Goal: Task Accomplishment & Management: Manage account settings

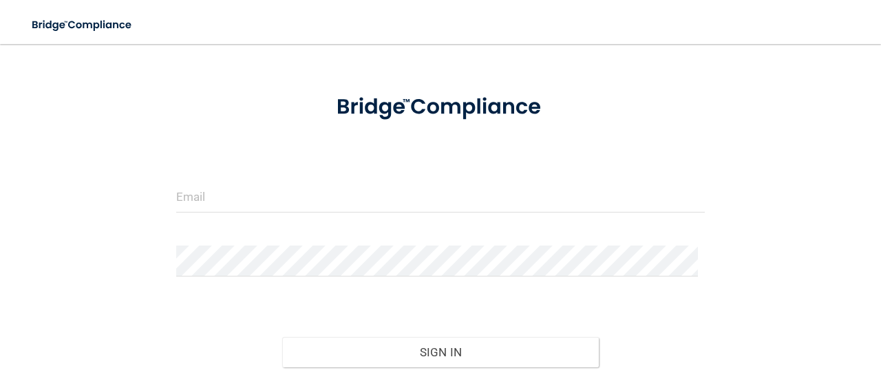
scroll to position [138, 0]
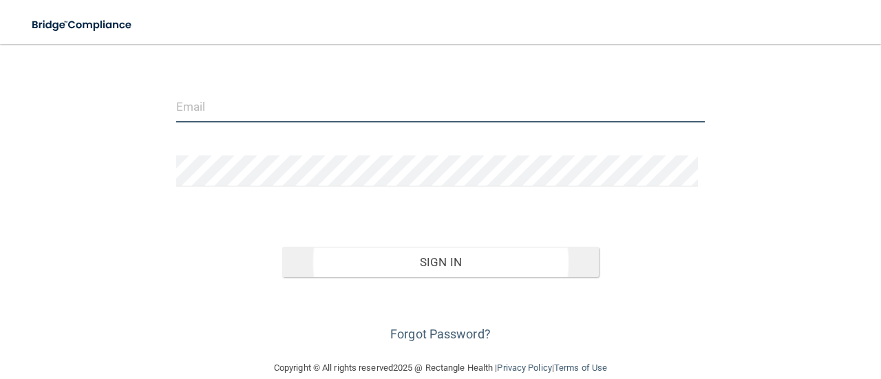
type input "[EMAIL_ADDRESS][DOMAIN_NAME]"
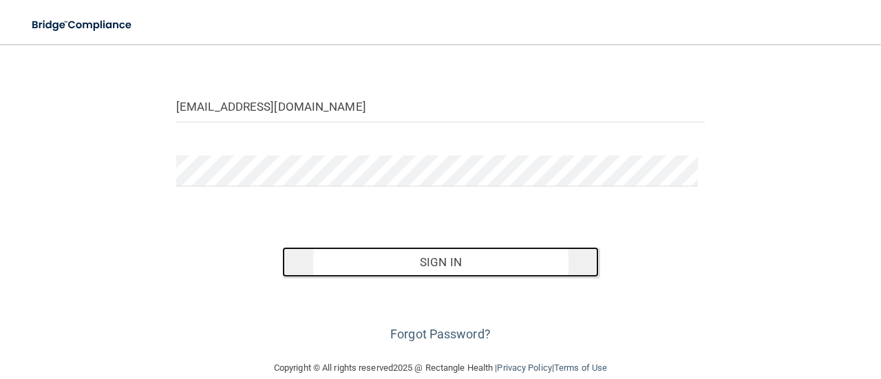
click at [507, 261] on button "Sign In" at bounding box center [440, 262] width 317 height 30
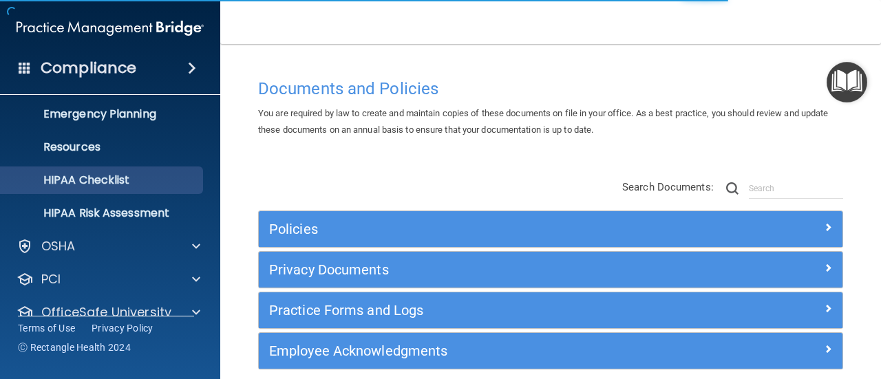
scroll to position [191, 0]
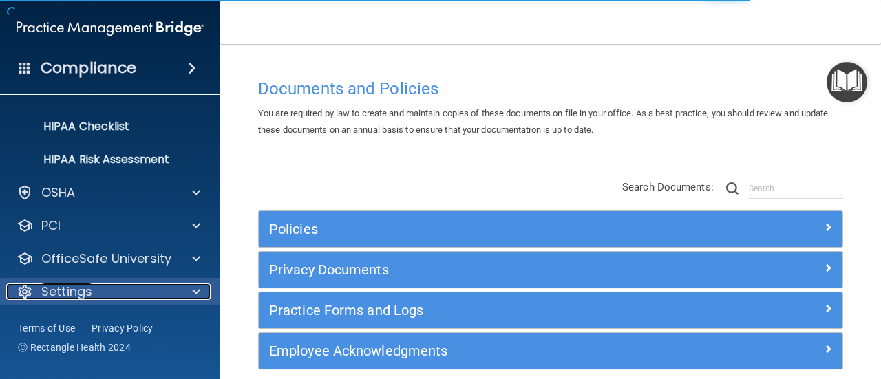
click at [63, 286] on p "Settings" at bounding box center [66, 292] width 51 height 17
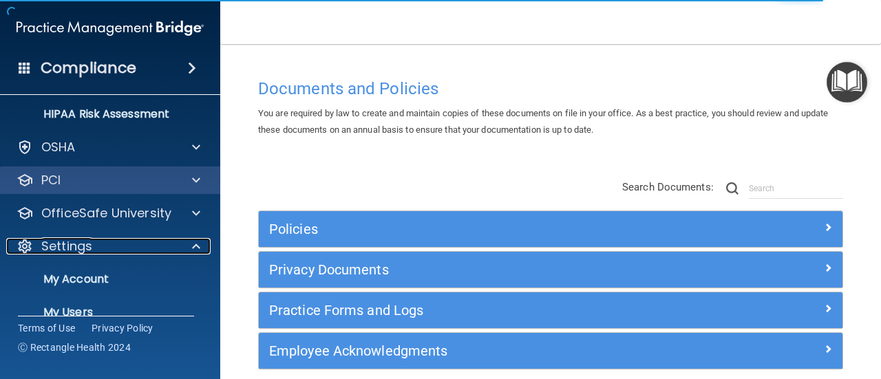
scroll to position [324, 0]
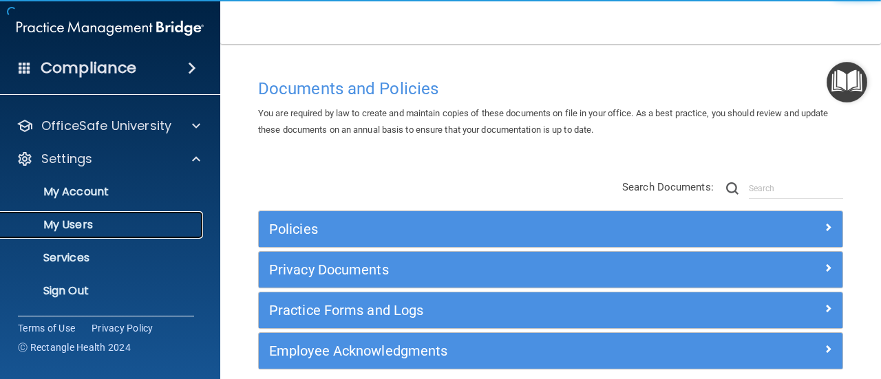
click at [77, 221] on p "My Users" at bounding box center [103, 225] width 188 height 14
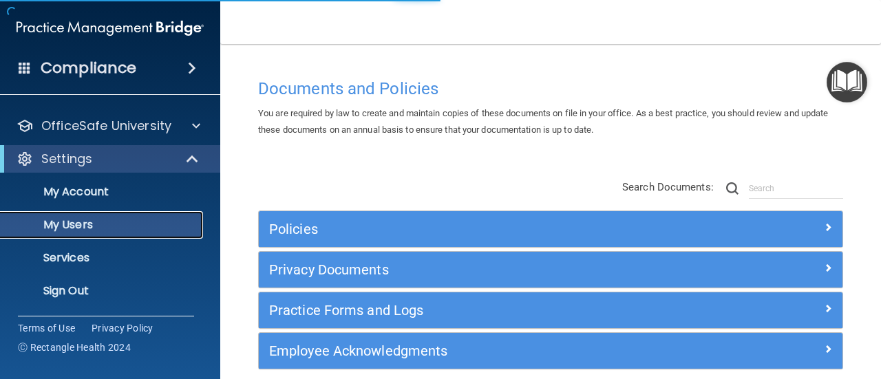
scroll to position [92, 0]
select select "20"
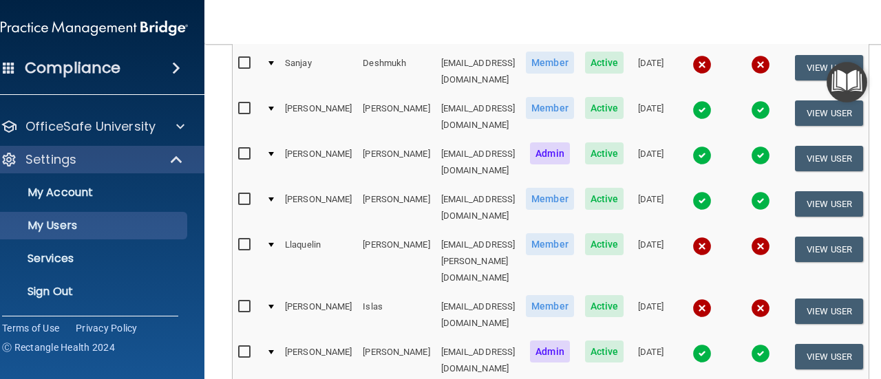
scroll to position [794, 0]
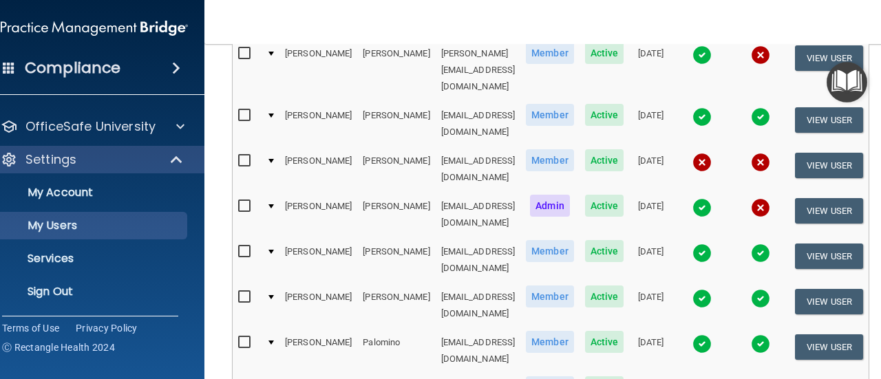
select select "20"
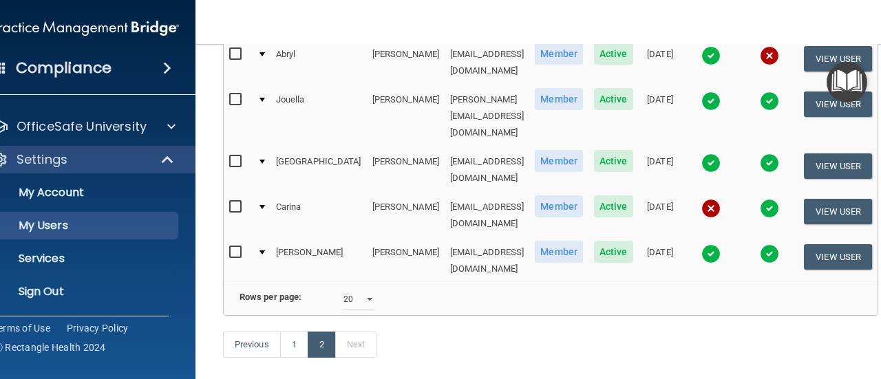
scroll to position [255, 0]
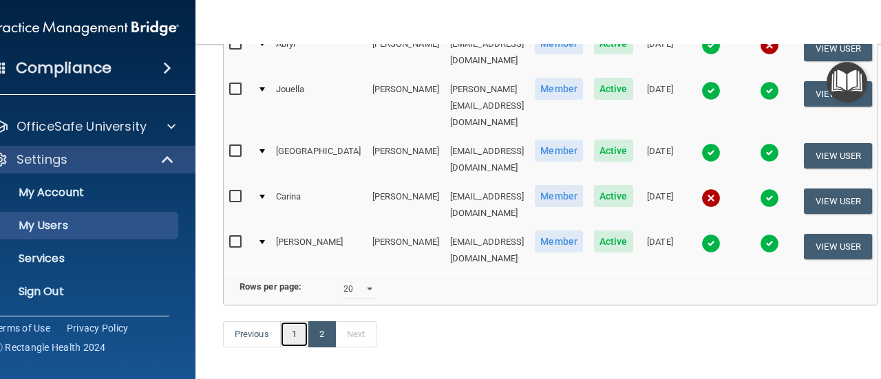
click at [280, 321] on link "1" at bounding box center [294, 334] width 28 height 26
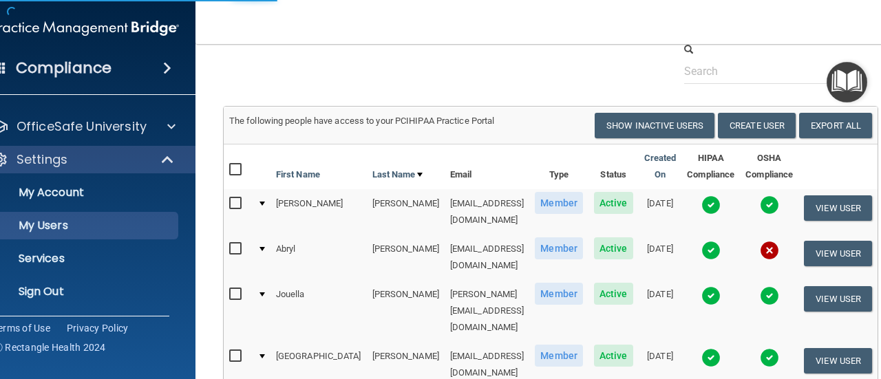
scroll to position [48, 0]
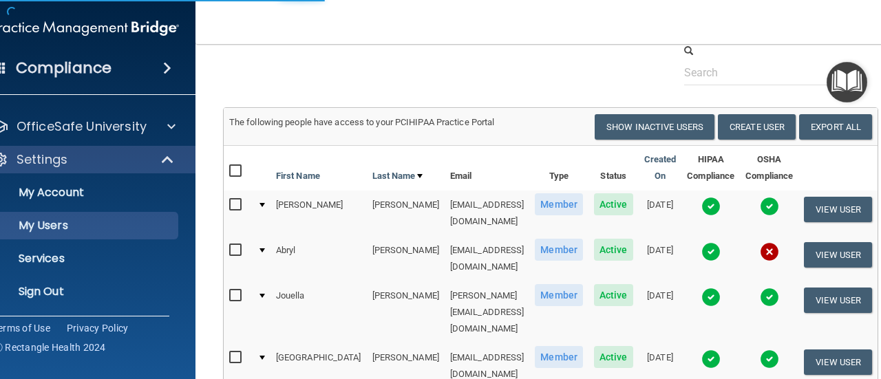
select select "20"
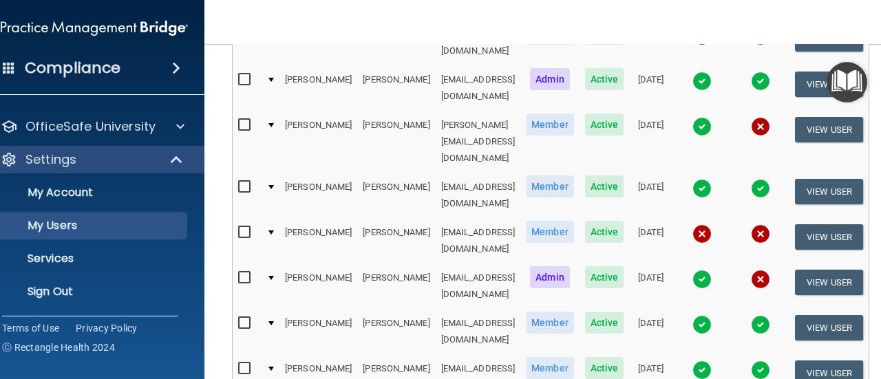
scroll to position [794, 0]
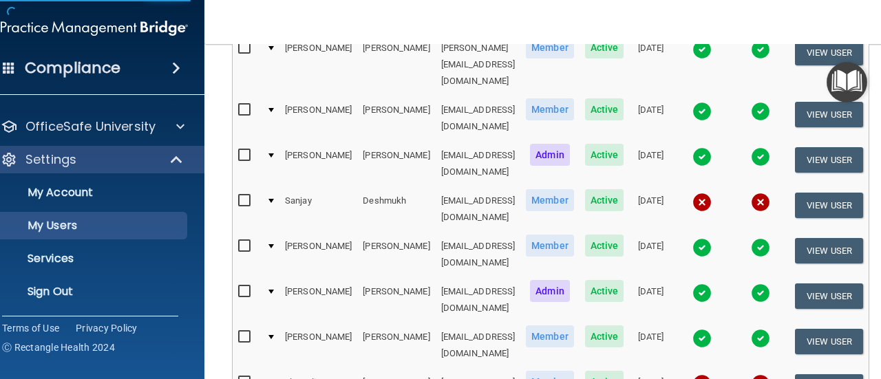
scroll to position [255, 0]
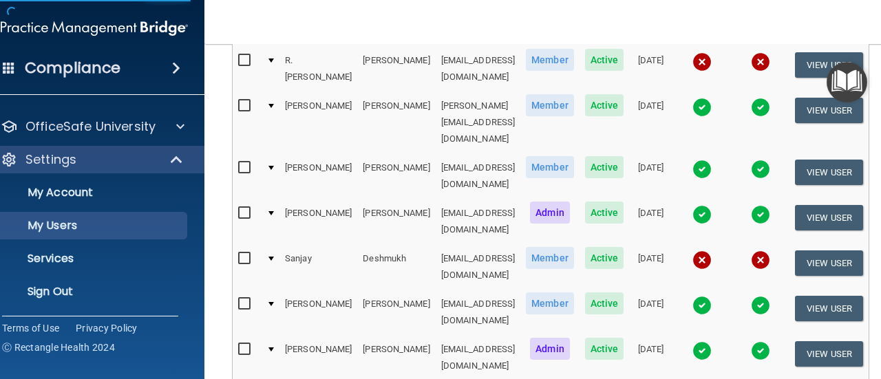
select select "20"
